Goal: Check status

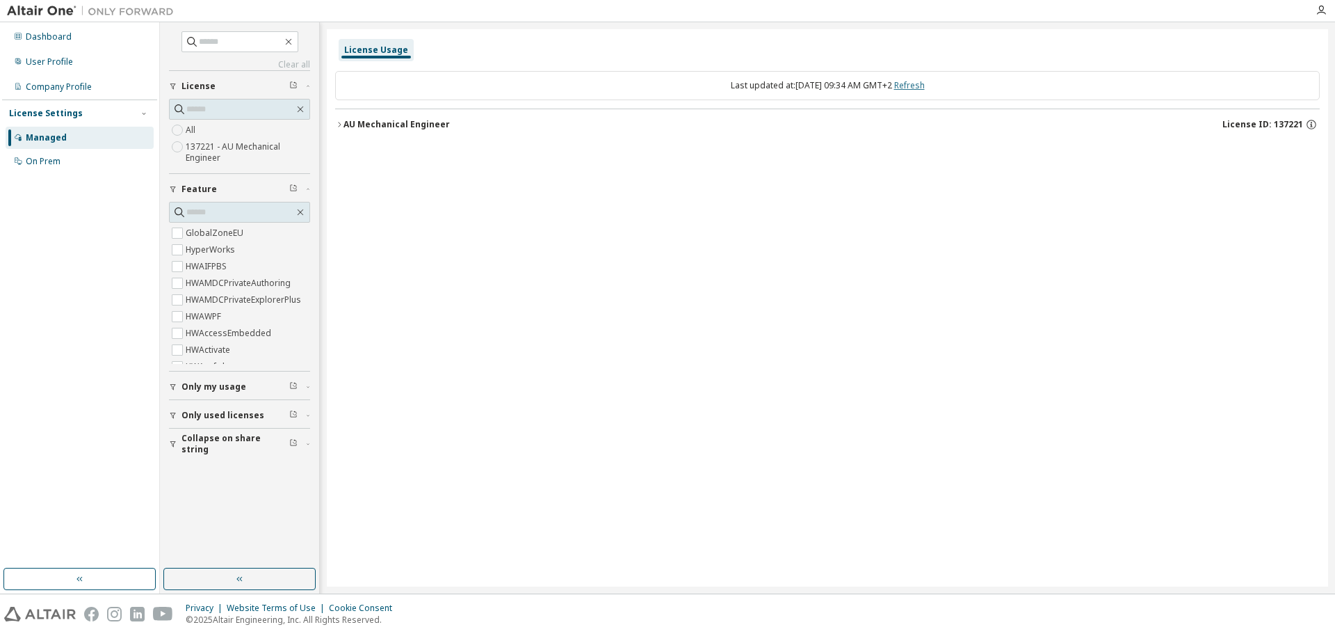
click at [924, 83] on link "Refresh" at bounding box center [909, 85] width 31 height 12
click at [367, 125] on div "AU Mechanical Engineer" at bounding box center [397, 124] width 106 height 11
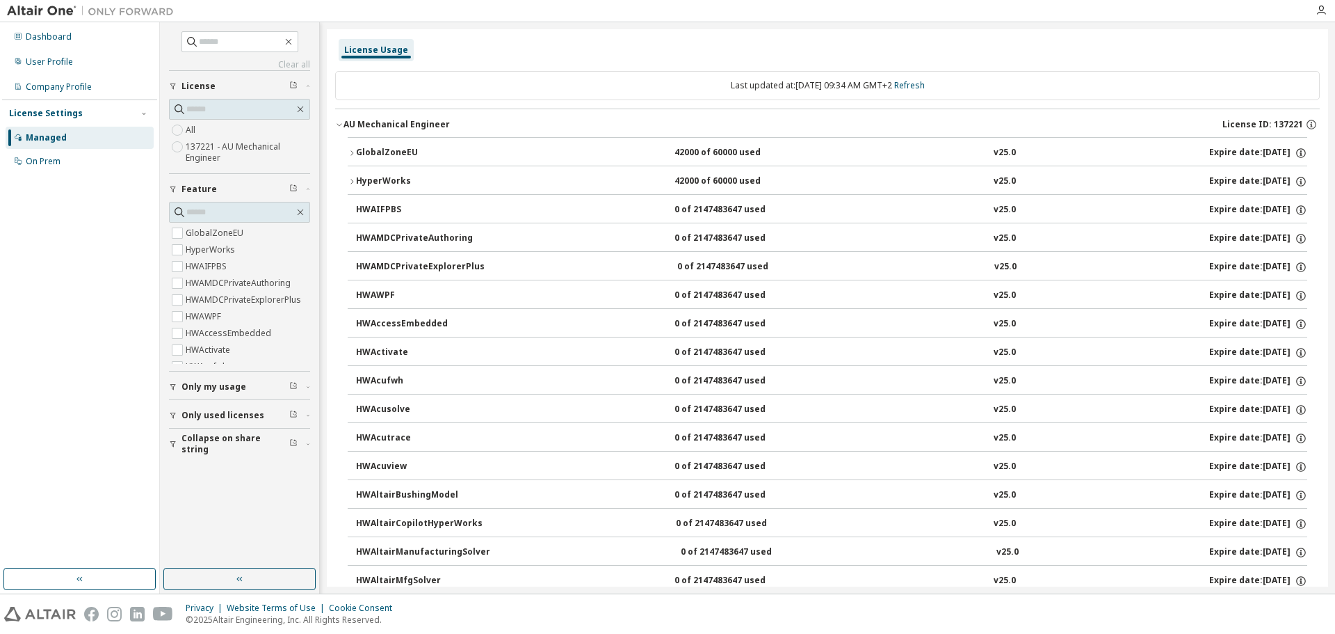
click at [596, 152] on div "GlobalZoneEU 42000 of 60000 used v25.0 Expire date: [DATE]" at bounding box center [831, 153] width 951 height 13
